Goal: Task Accomplishment & Management: Use online tool/utility

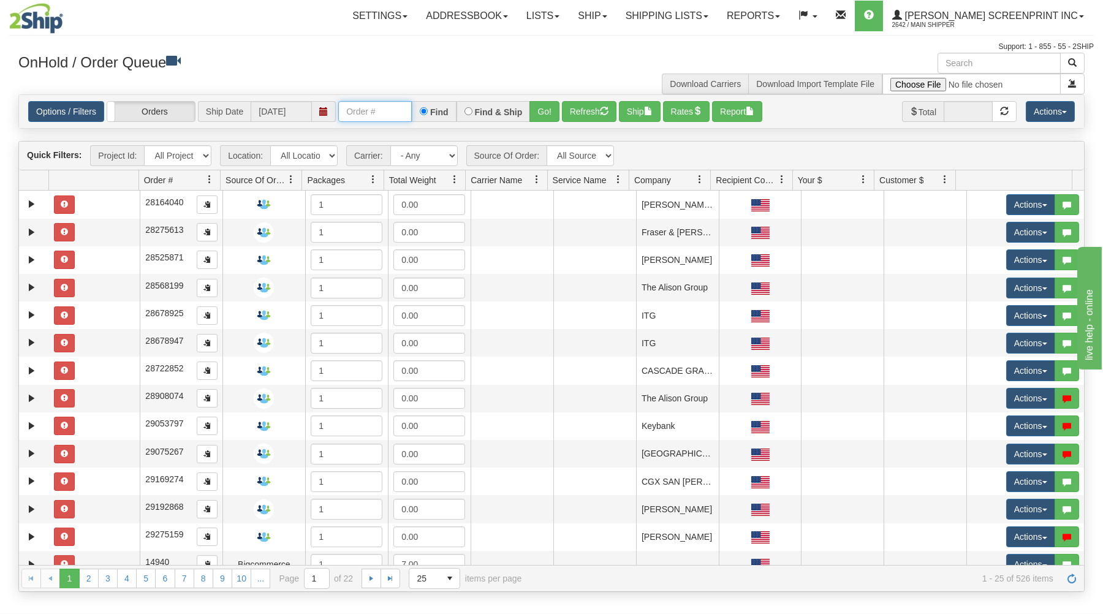
drag, startPoint x: 362, startPoint y: 110, endPoint x: 368, endPoint y: 111, distance: 6.2
click at [367, 111] on input "text" at bounding box center [375, 111] width 74 height 21
type input "17282"
click at [545, 108] on button "Go!" at bounding box center [544, 111] width 30 height 21
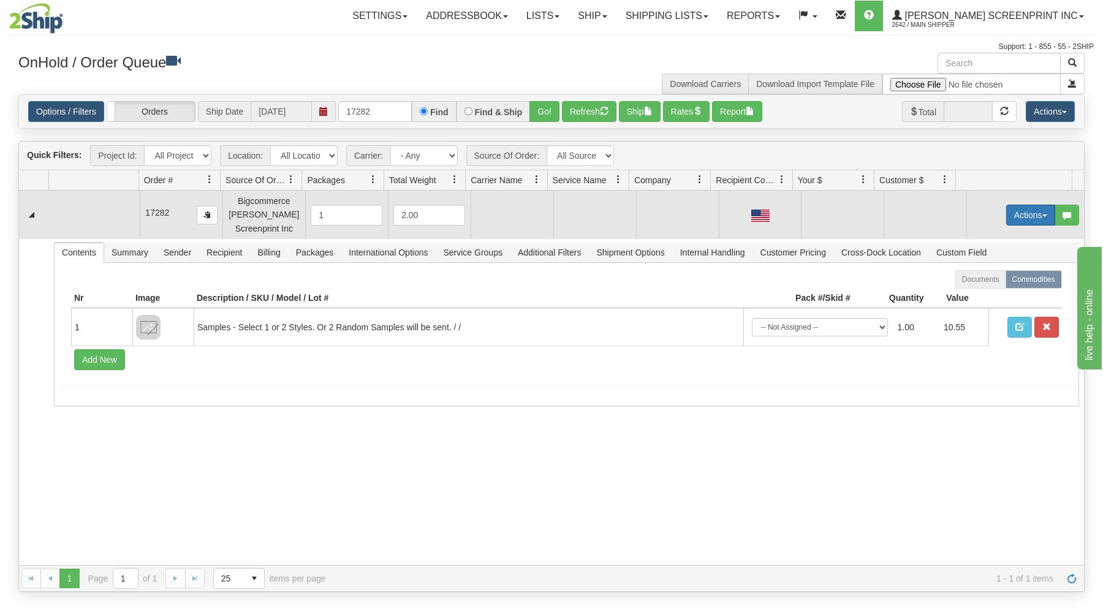
click at [1017, 211] on button "Actions" at bounding box center [1030, 215] width 49 height 21
click at [968, 236] on span at bounding box center [972, 237] width 9 height 9
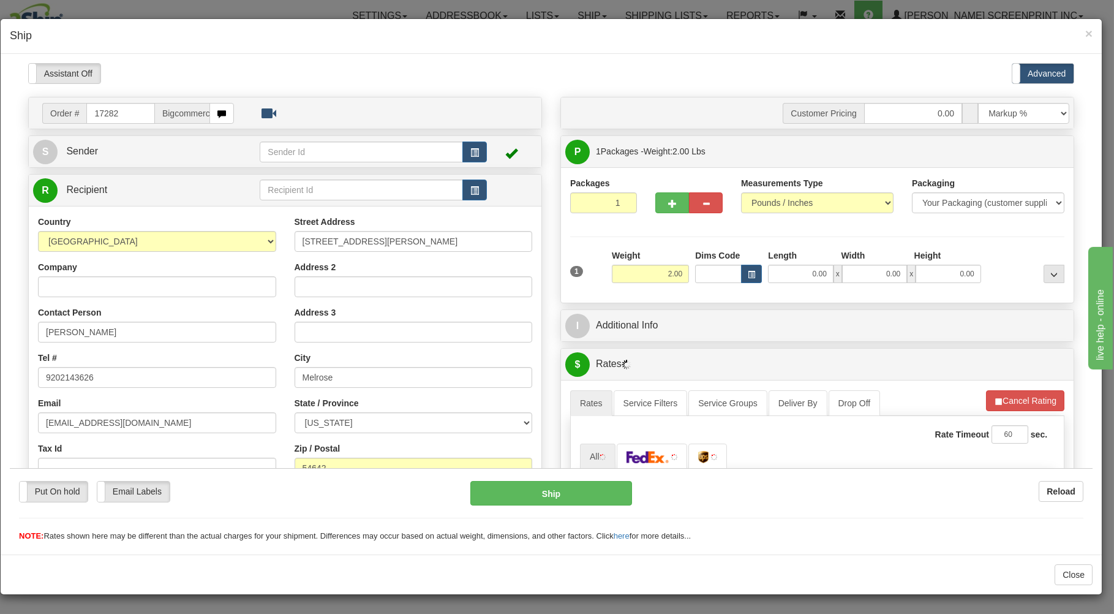
type input "1.25"
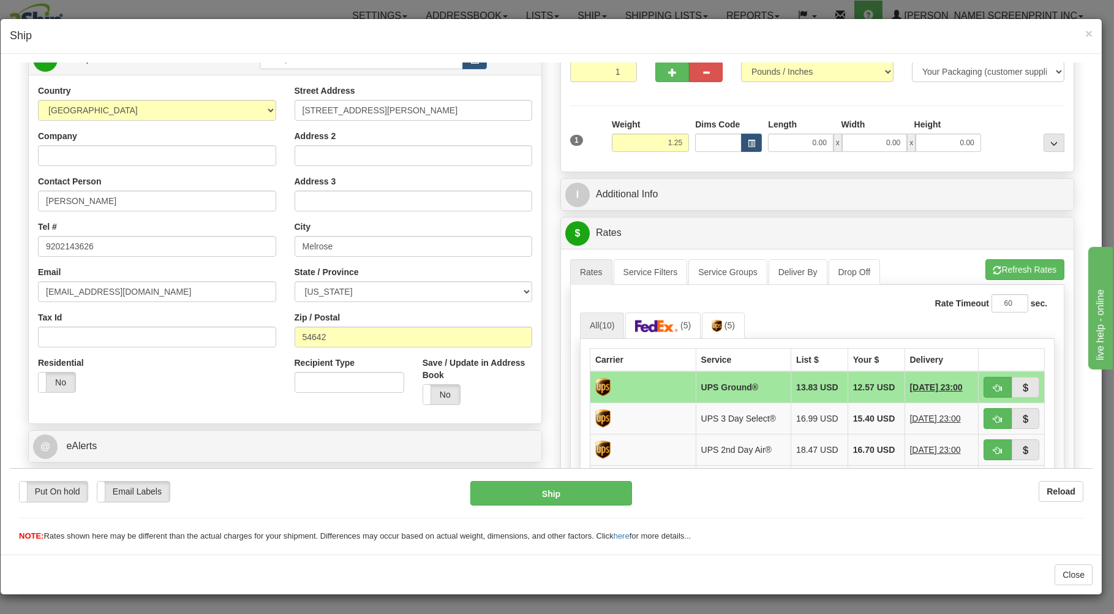
scroll to position [66, 0]
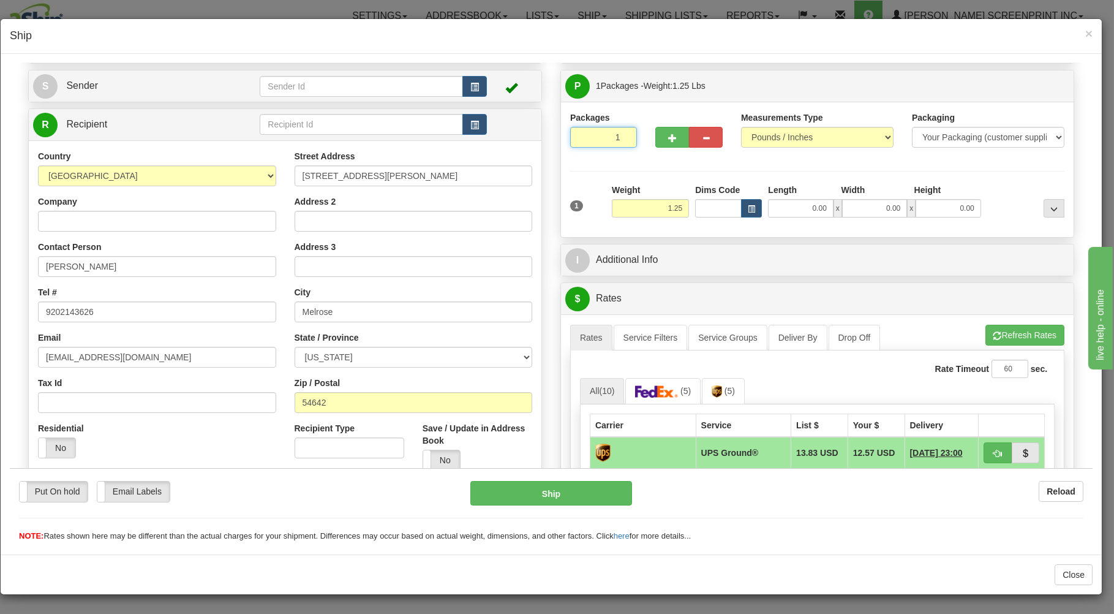
click at [600, 136] on input "1" at bounding box center [603, 136] width 67 height 21
click at [638, 206] on input "1.25" at bounding box center [650, 207] width 77 height 18
click at [791, 209] on input "0.00" at bounding box center [800, 207] width 65 height 18
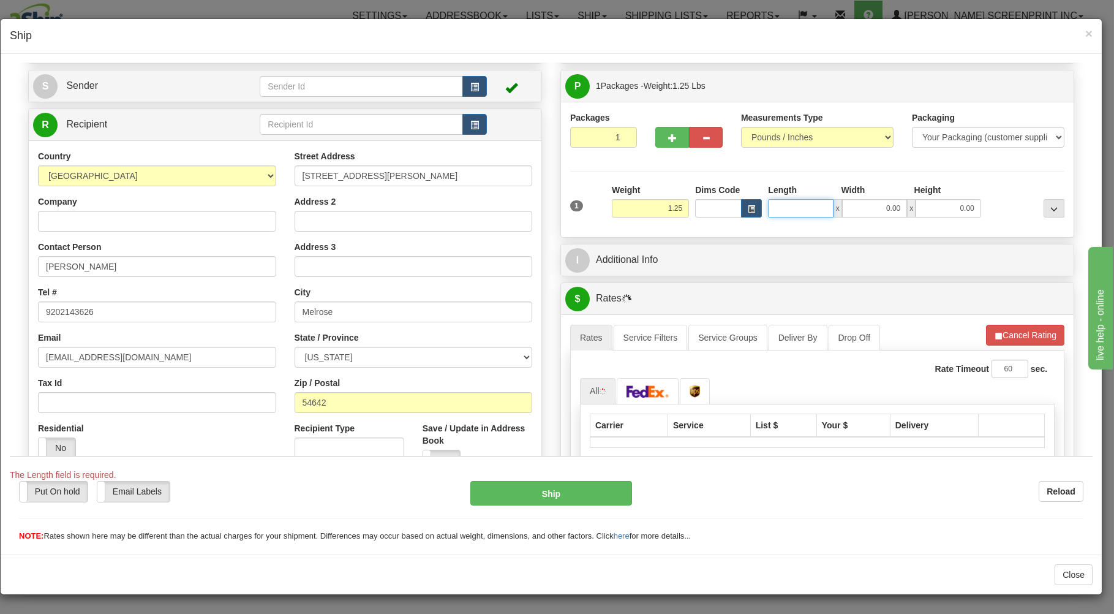
type input "1.20"
type input "2"
type input "1.25"
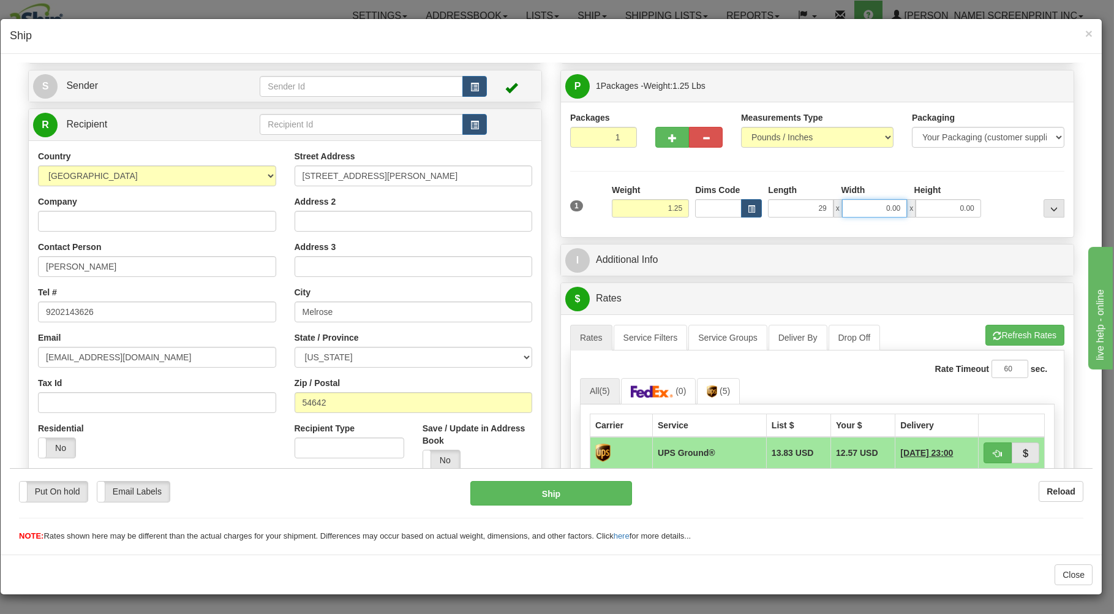
type input "29.00"
click at [858, 209] on input "0.00" at bounding box center [874, 207] width 65 height 18
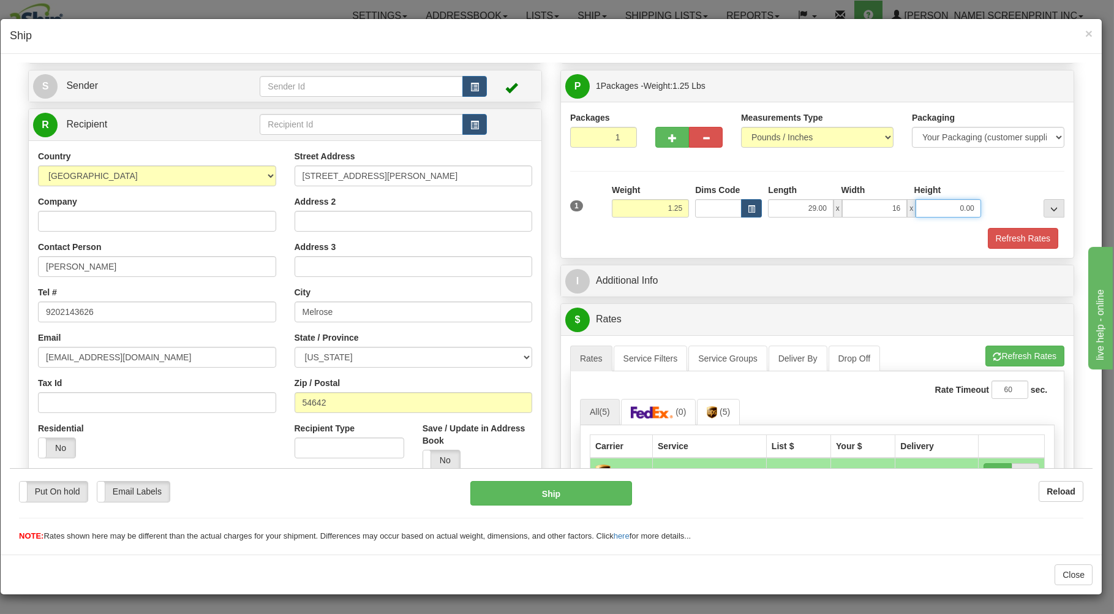
type input "16.00"
click at [943, 214] on input "0.00" at bounding box center [948, 207] width 65 height 18
type input "1.00"
click at [1027, 235] on button "Refresh Rates" at bounding box center [1023, 237] width 70 height 21
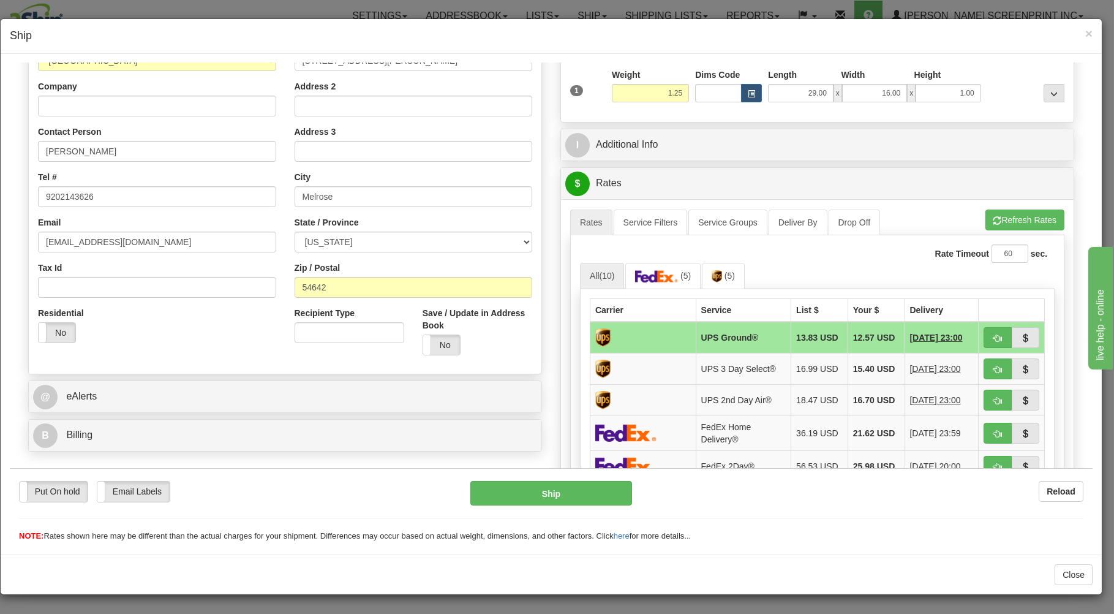
scroll to position [197, 0]
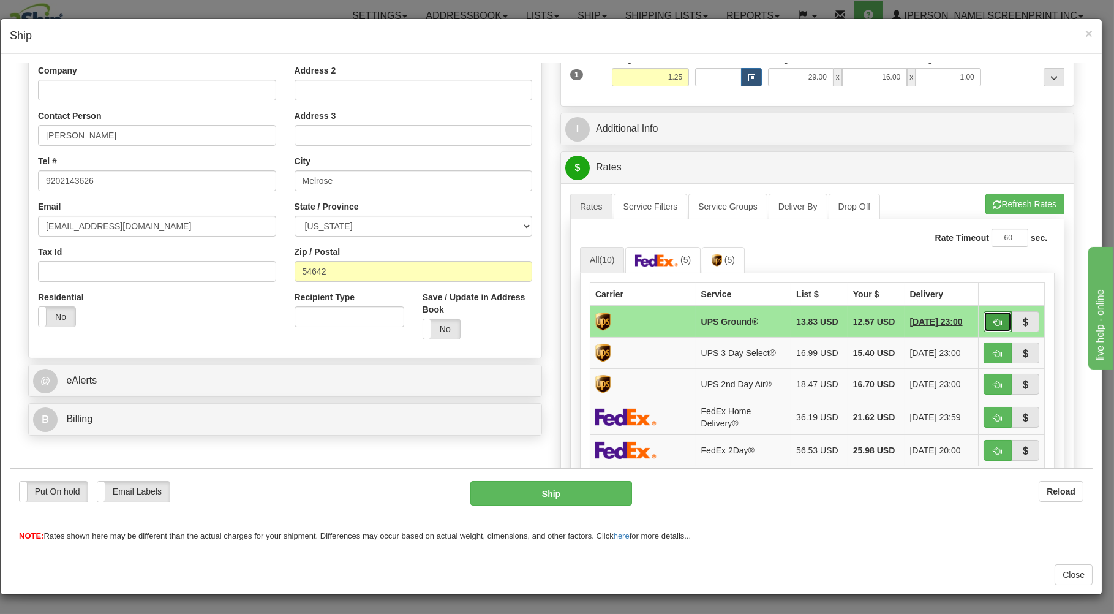
click at [984, 322] on button "button" at bounding box center [998, 321] width 28 height 21
type input "03"
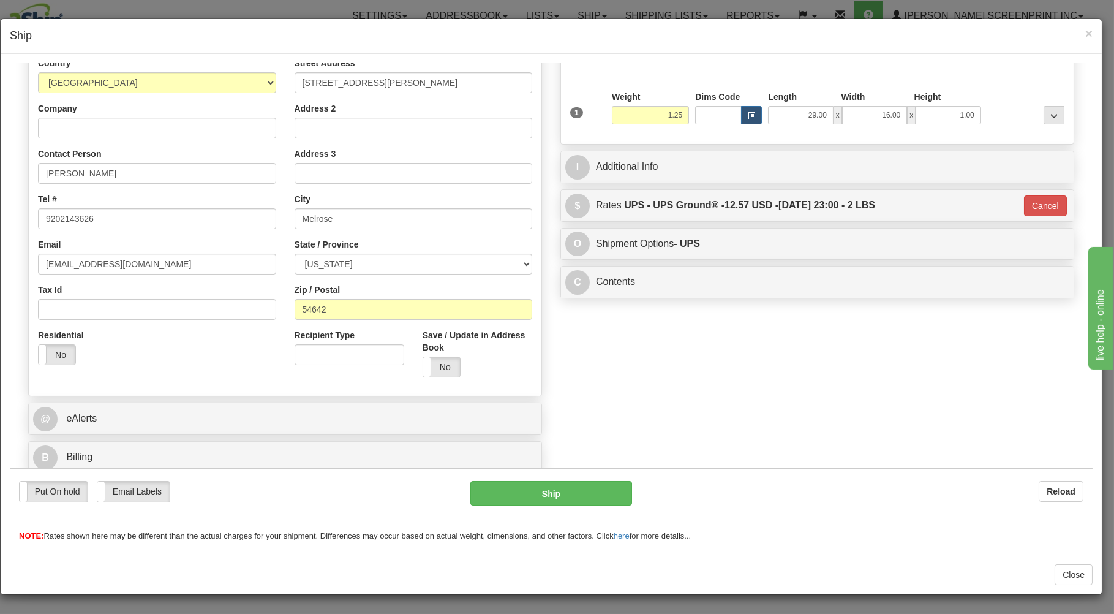
scroll to position [161, 0]
click at [586, 486] on button "Ship" at bounding box center [551, 492] width 162 height 25
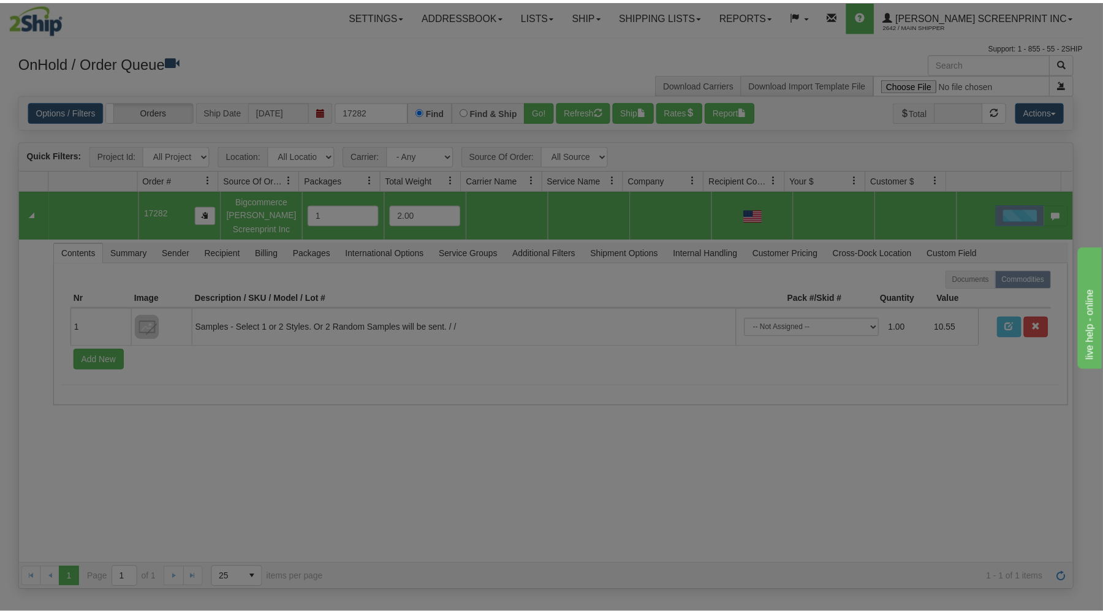
scroll to position [0, 0]
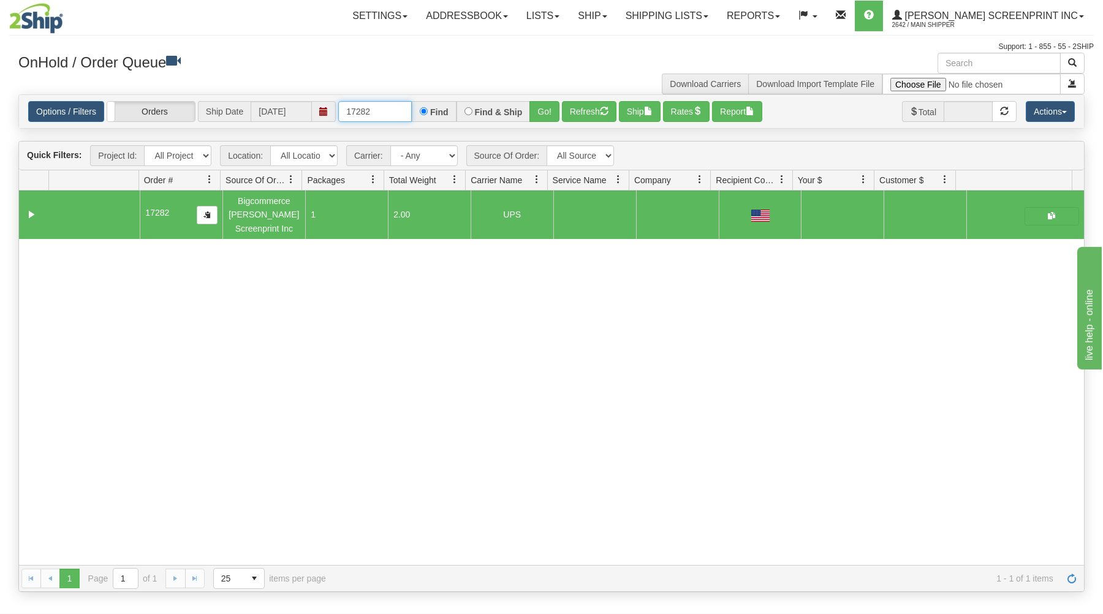
click at [394, 108] on input "17282" at bounding box center [375, 111] width 74 height 21
type input "1"
click at [389, 70] on div "OnHold / Order Queue" at bounding box center [280, 65] width 542 height 24
